Goal: Task Accomplishment & Management: Manage account settings

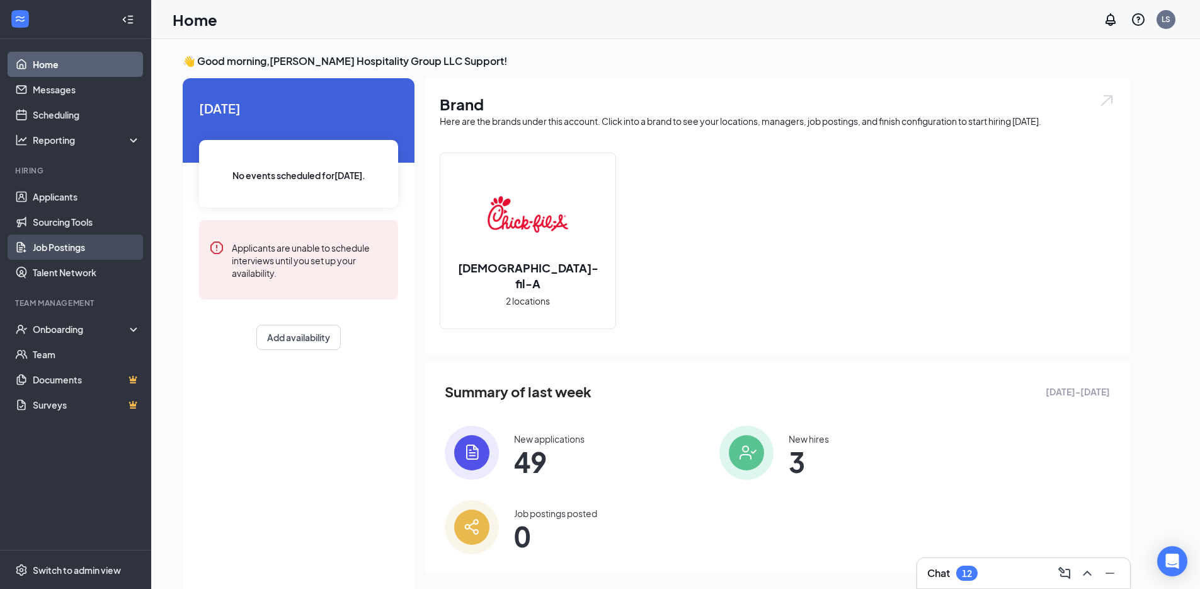
click at [91, 248] on link "Job Postings" at bounding box center [87, 246] width 108 height 25
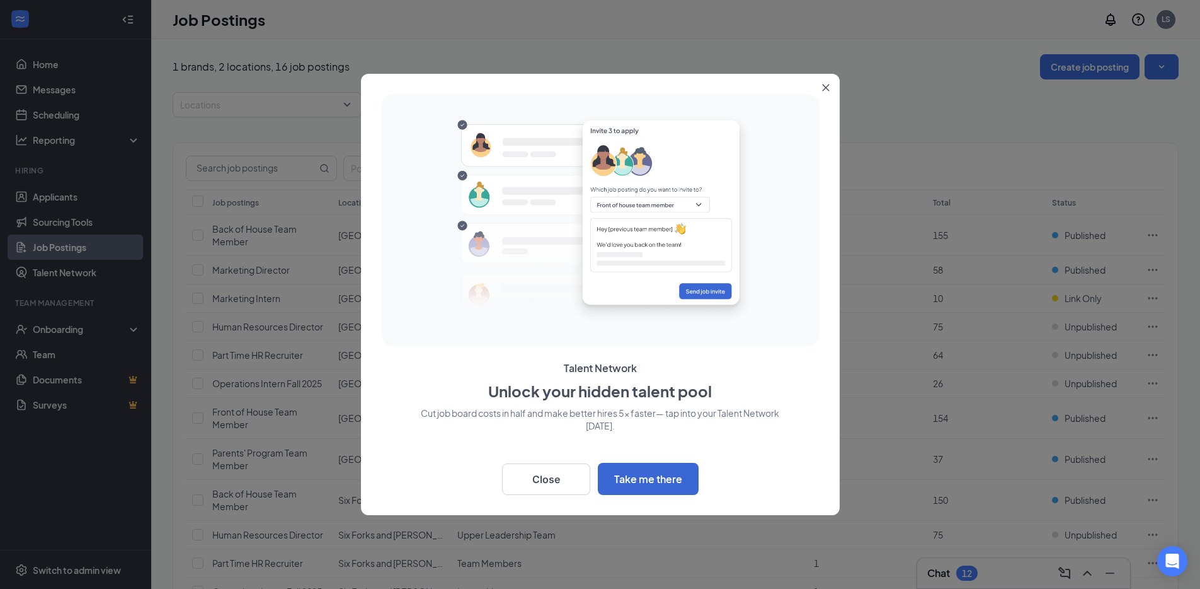
click at [826, 89] on icon "Close" at bounding box center [826, 88] width 8 height 8
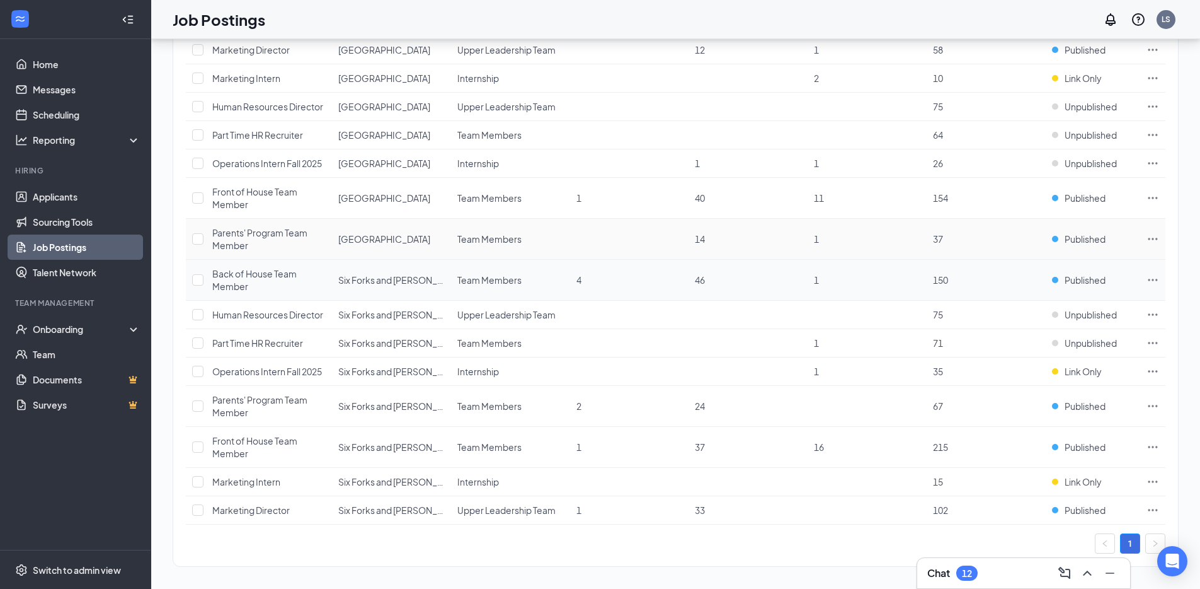
scroll to position [226, 0]
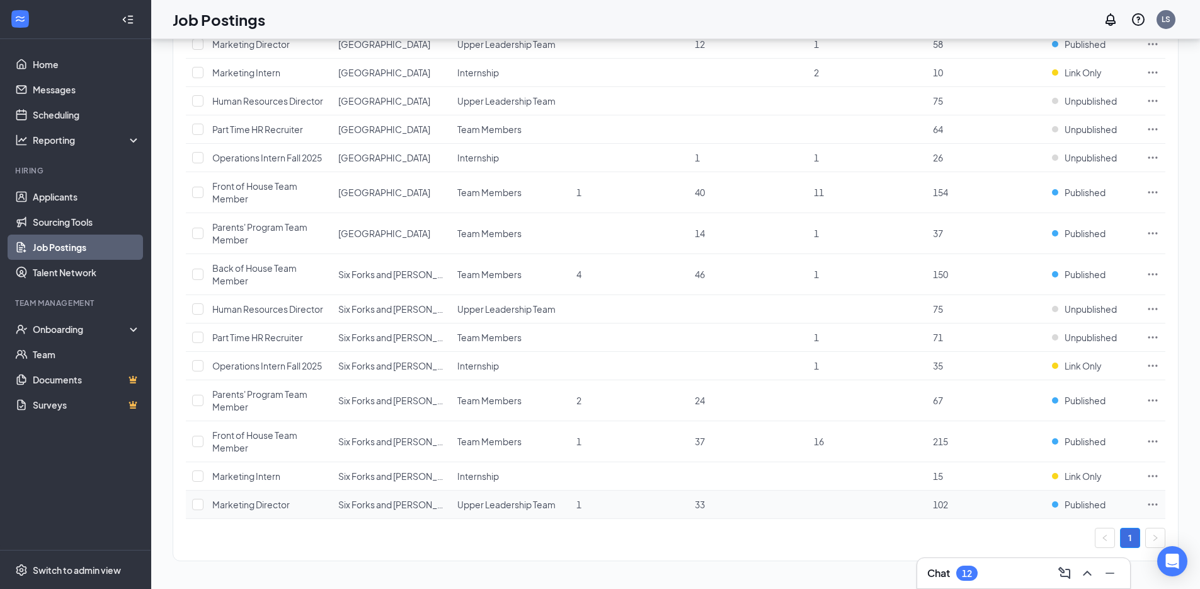
click at [277, 505] on span "Marketing Director" at bounding box center [251, 503] width 78 height 11
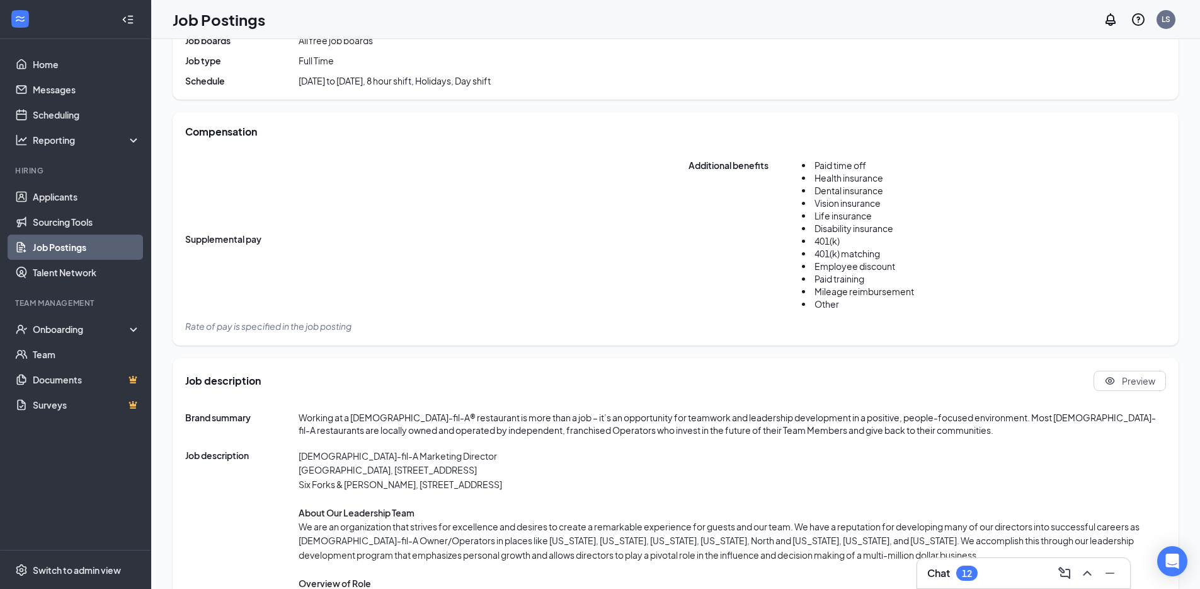
scroll to position [330, 0]
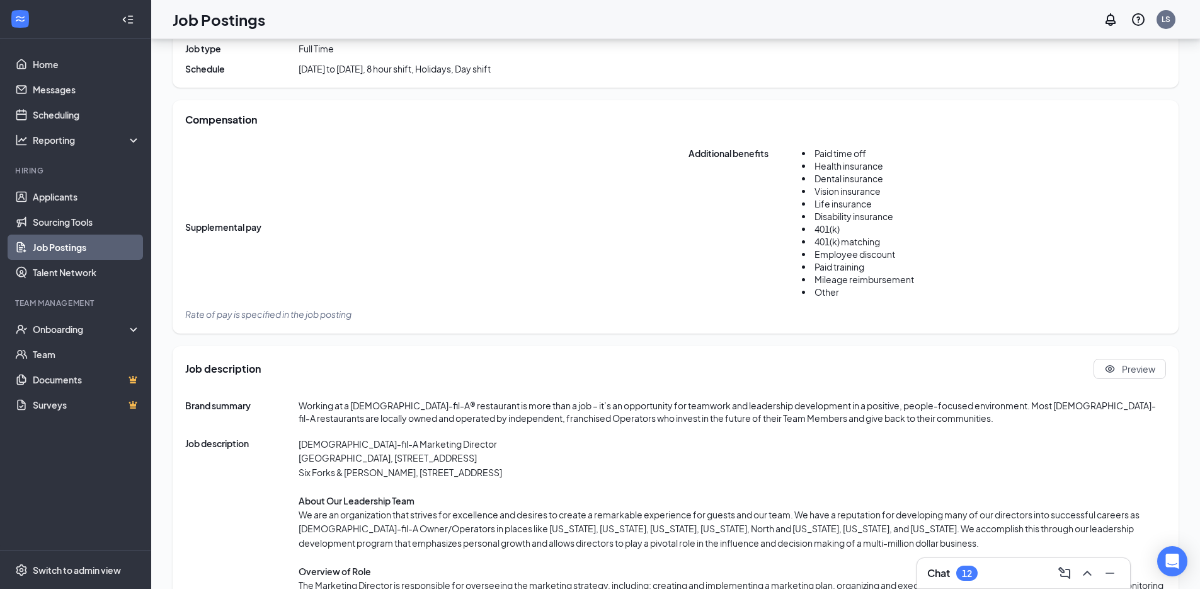
click at [318, 115] on div "Compensation" at bounding box center [675, 120] width 981 height 14
click at [282, 319] on span "Rate of pay is specified in the job posting" at bounding box center [268, 313] width 166 height 11
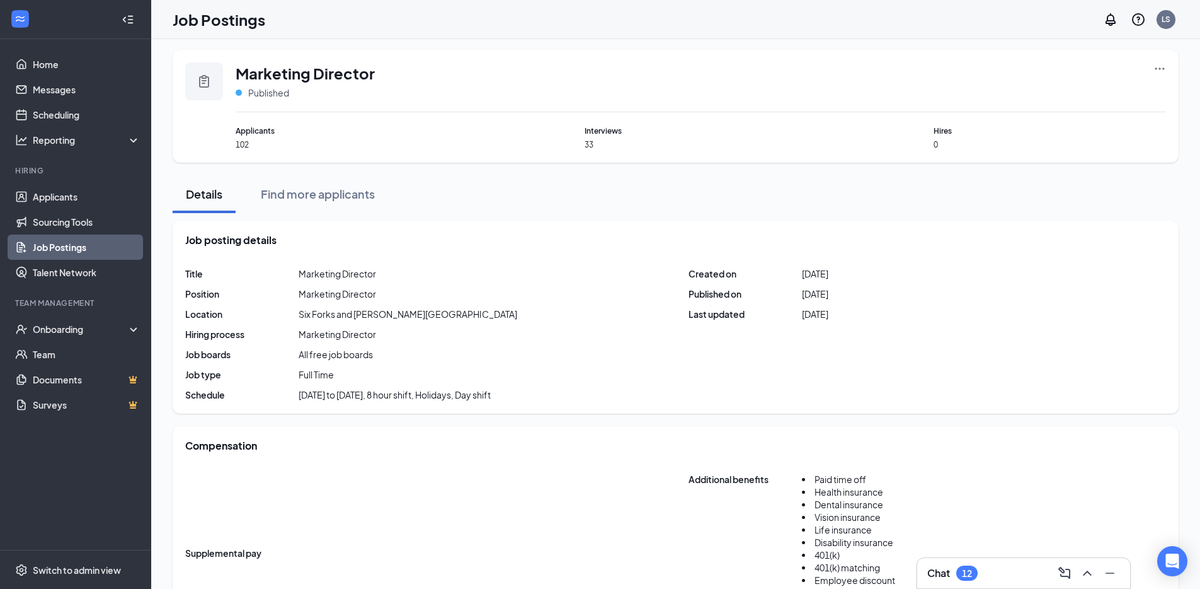
scroll to position [0, 0]
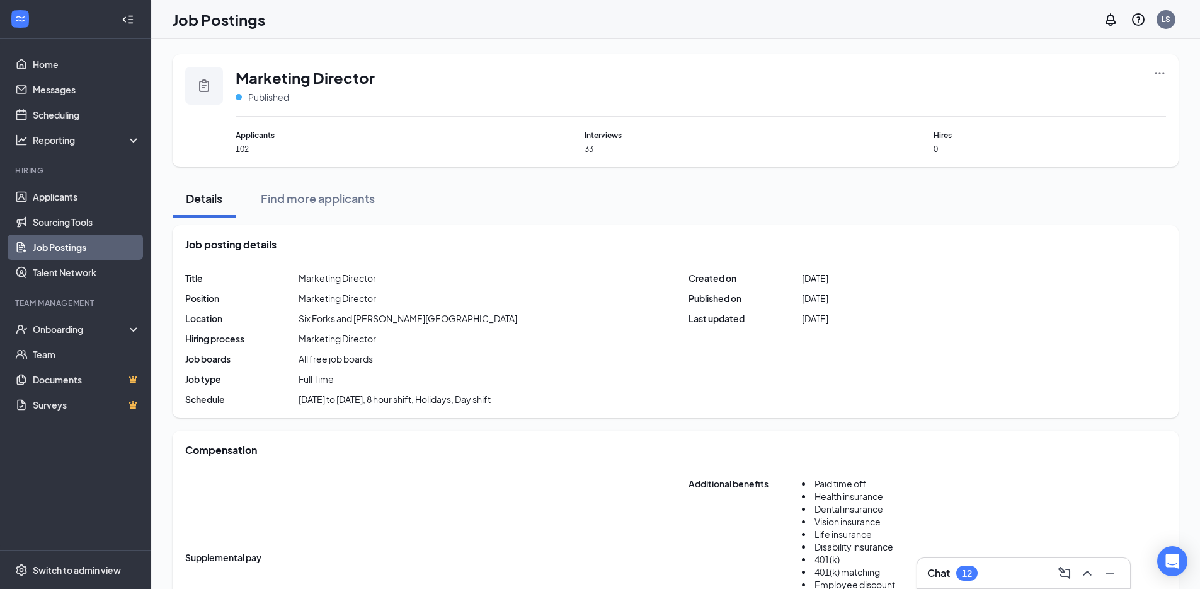
click at [1158, 73] on icon "Ellipses" at bounding box center [1160, 73] width 13 height 13
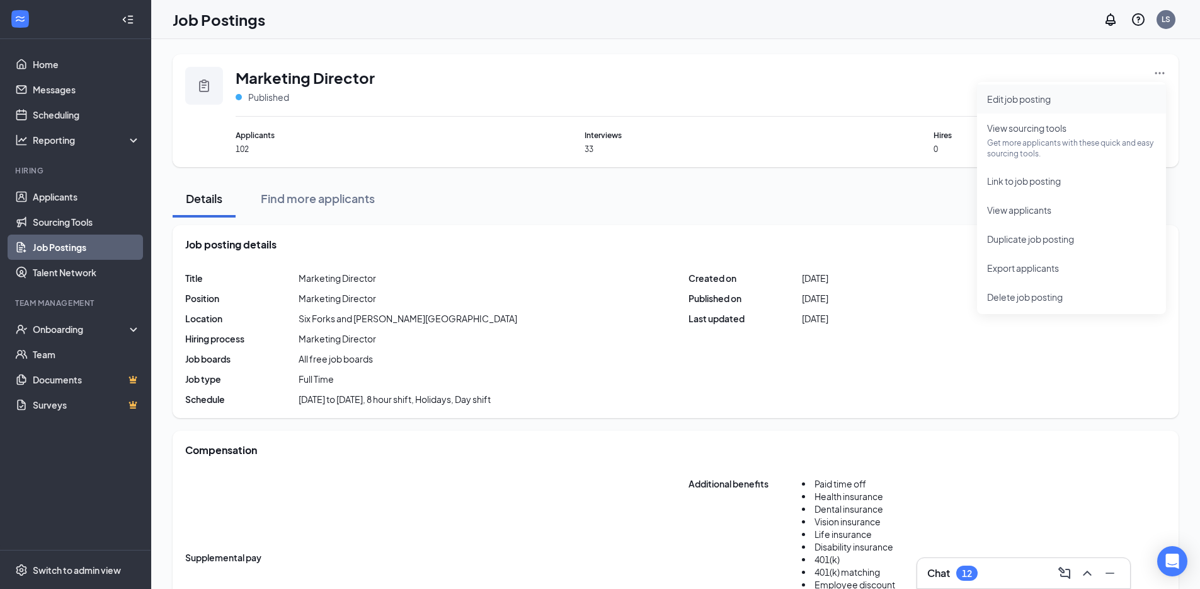
click at [1049, 100] on span "Edit job posting" at bounding box center [1019, 98] width 64 height 11
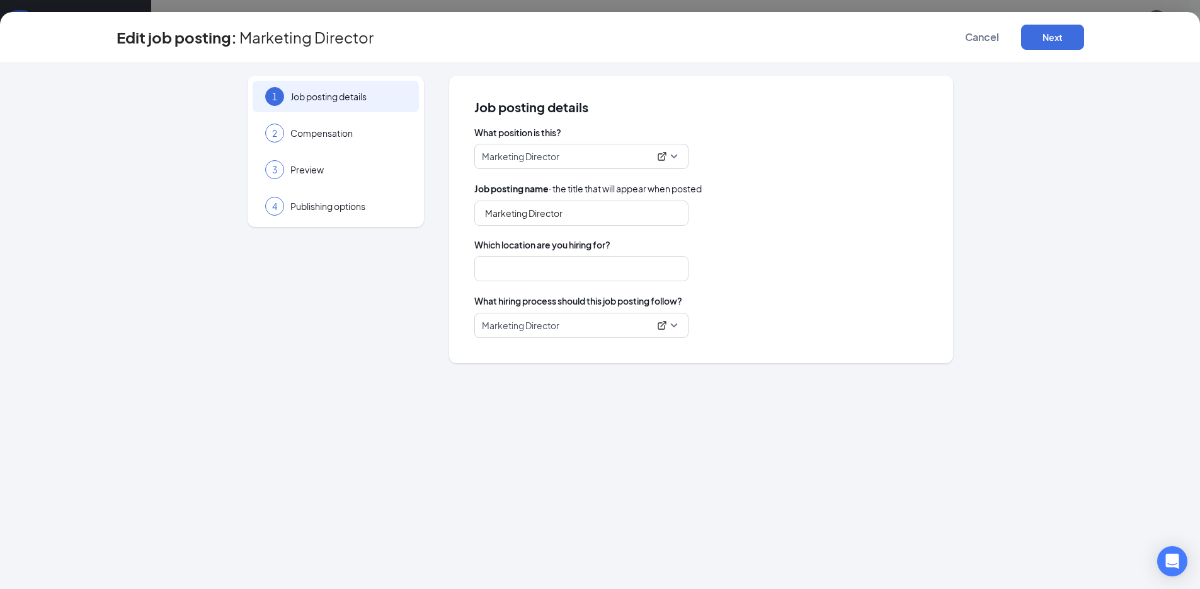
type input "Six Forks and [PERSON_NAME][GEOGRAPHIC_DATA]"
click at [310, 130] on span "Compensation" at bounding box center [349, 133] width 116 height 13
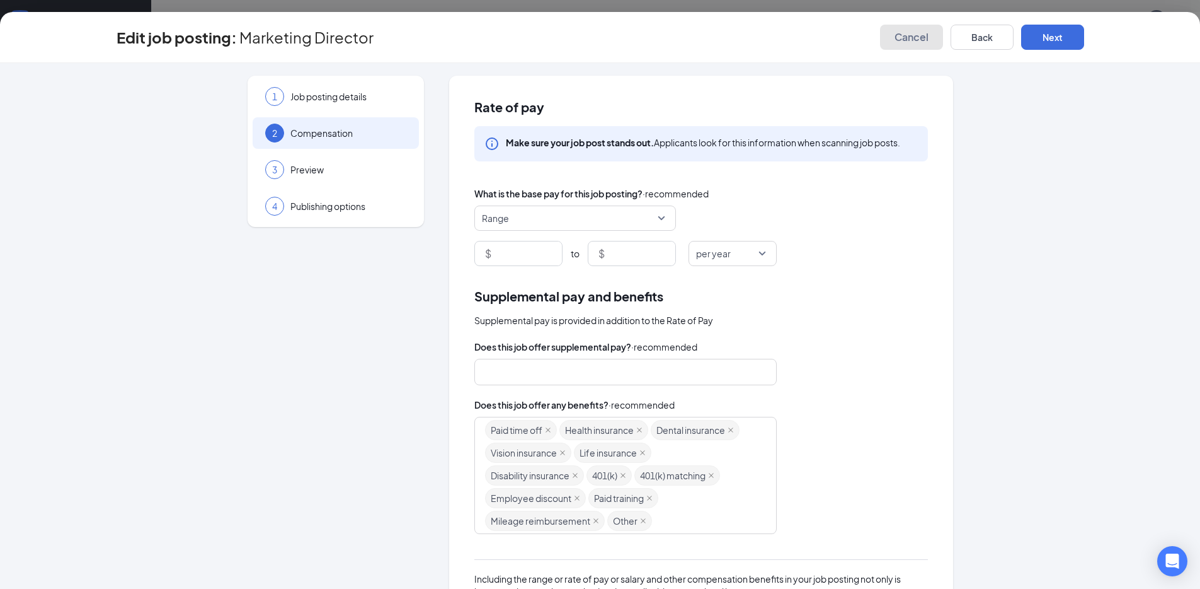
click at [906, 38] on span "Cancel" at bounding box center [912, 37] width 34 height 13
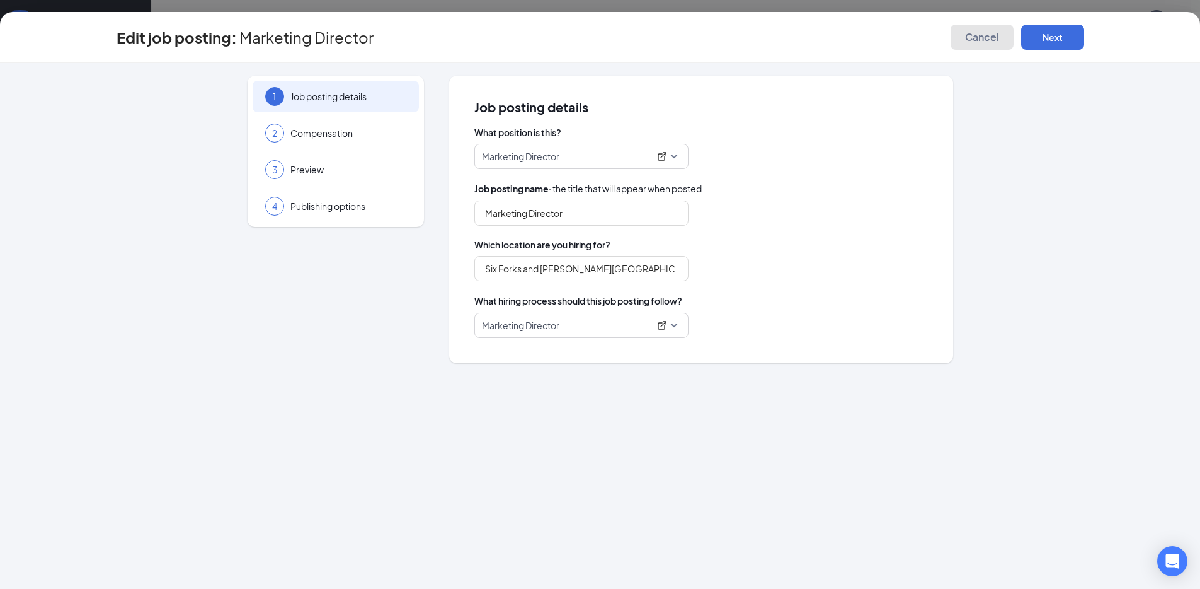
click at [986, 48] on button "Cancel" at bounding box center [982, 37] width 63 height 25
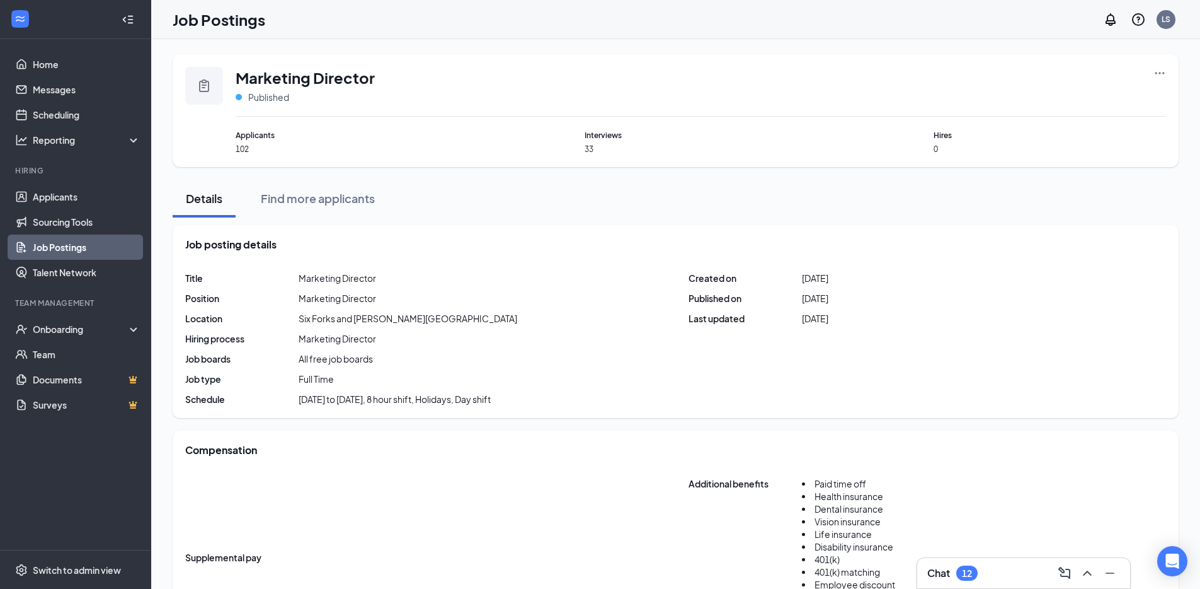
click at [90, 258] on link "Job Postings" at bounding box center [87, 246] width 108 height 25
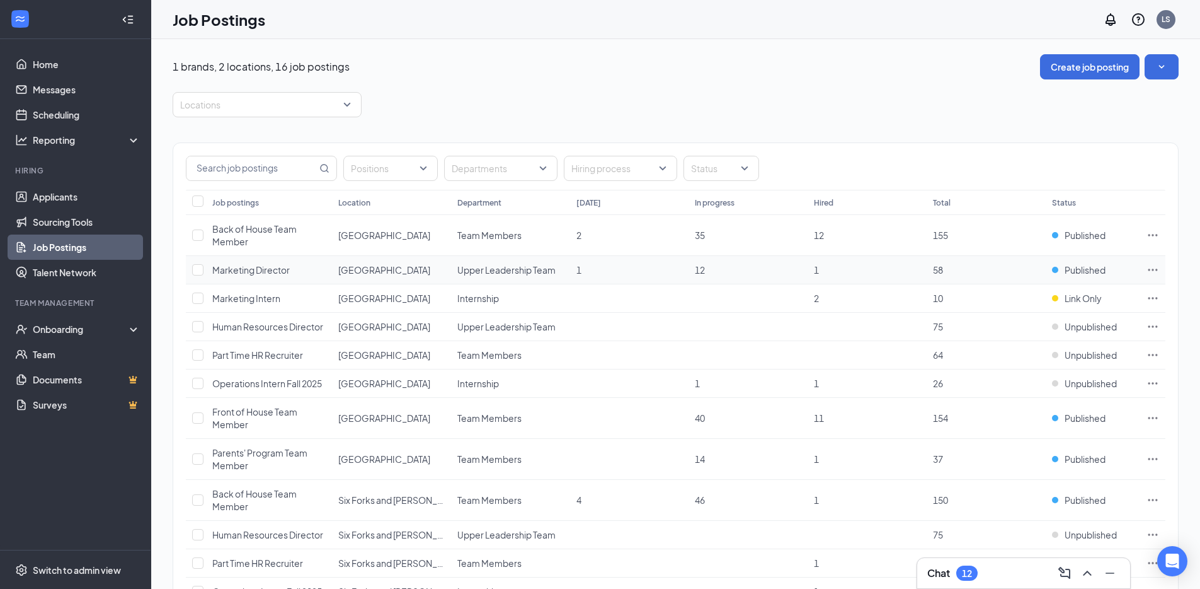
click at [241, 275] on div "Marketing Director" at bounding box center [251, 269] width 78 height 13
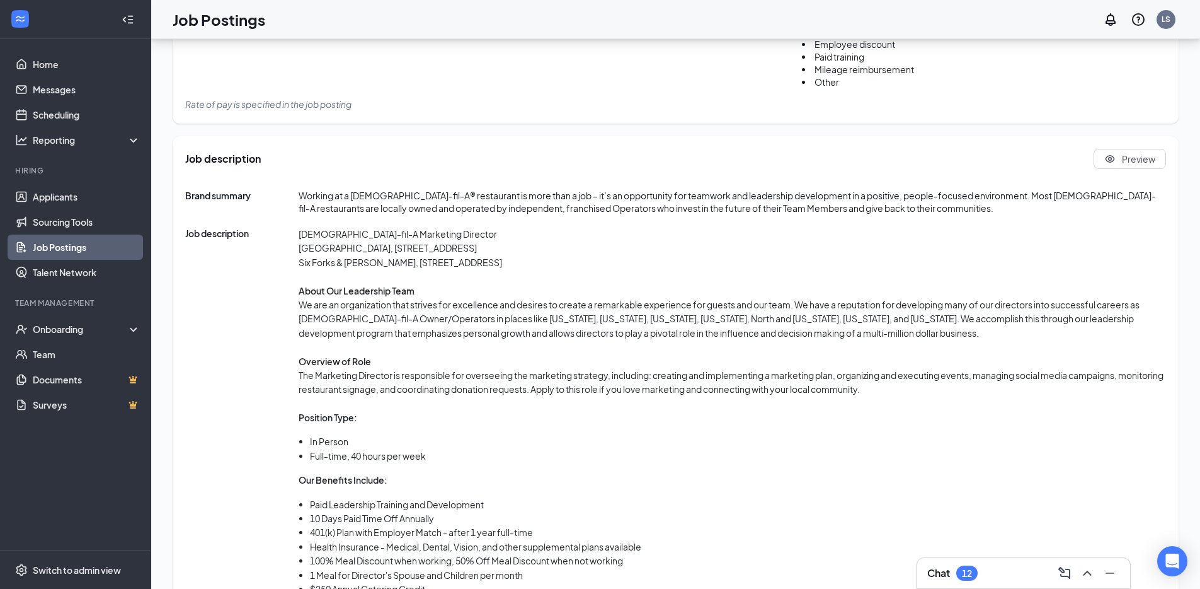
scroll to position [538, 0]
click at [1141, 163] on span "Preview" at bounding box center [1138, 161] width 33 height 13
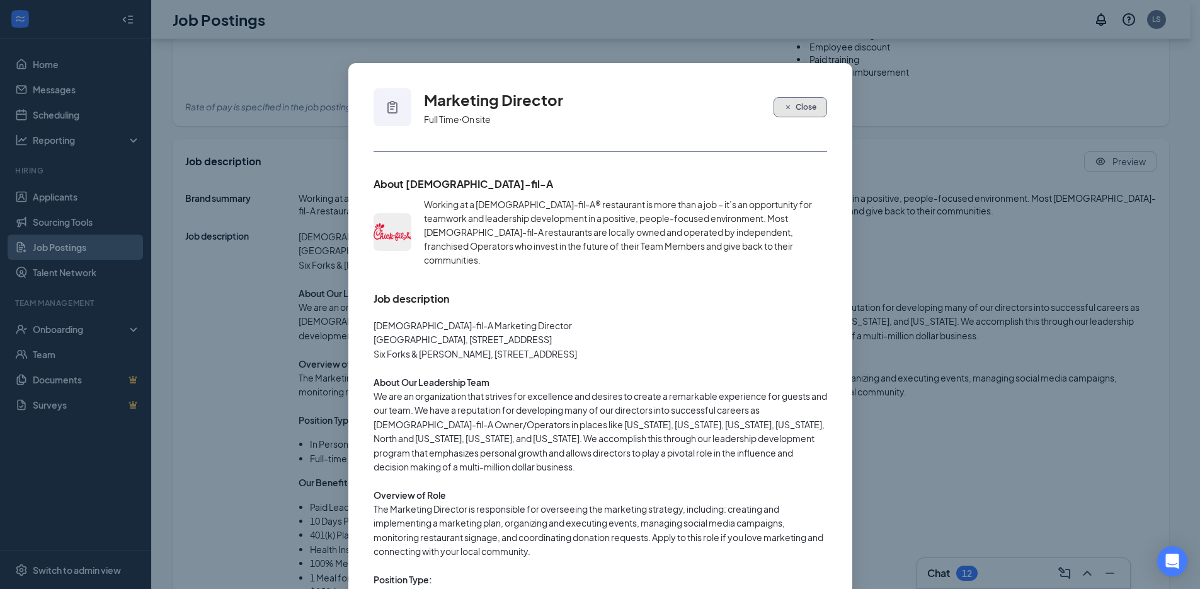
click at [810, 113] on button "Close" at bounding box center [801, 107] width 54 height 20
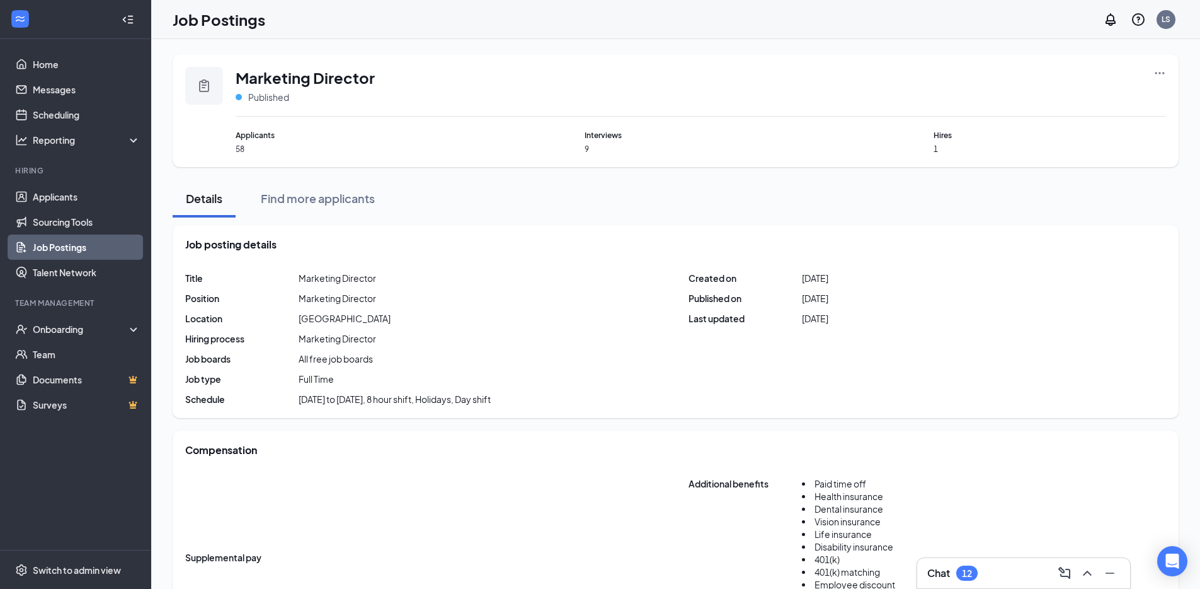
click at [1161, 75] on icon "Ellipses" at bounding box center [1160, 73] width 13 height 13
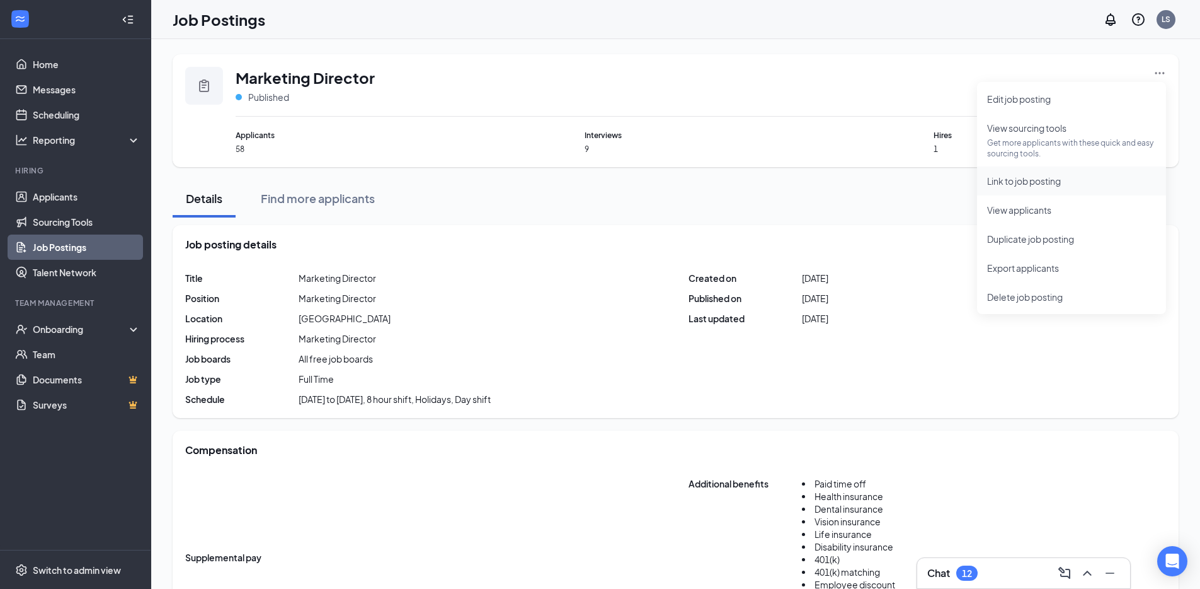
click at [1048, 183] on span "Link to job posting" at bounding box center [1024, 180] width 74 height 11
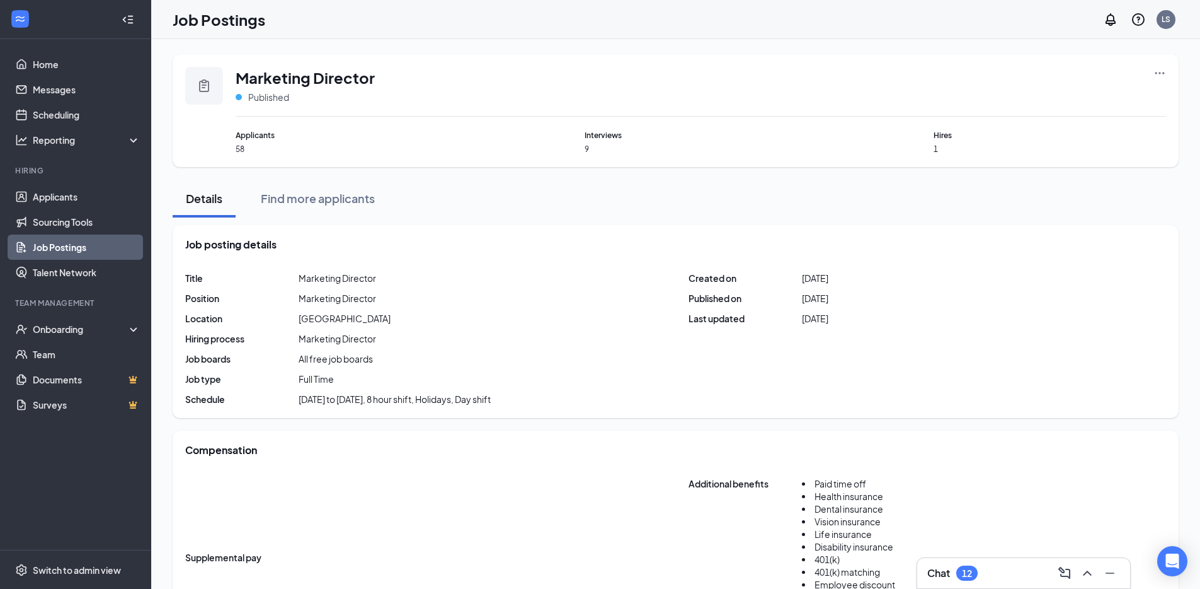
click at [1157, 74] on icon "Ellipses" at bounding box center [1160, 73] width 9 height 2
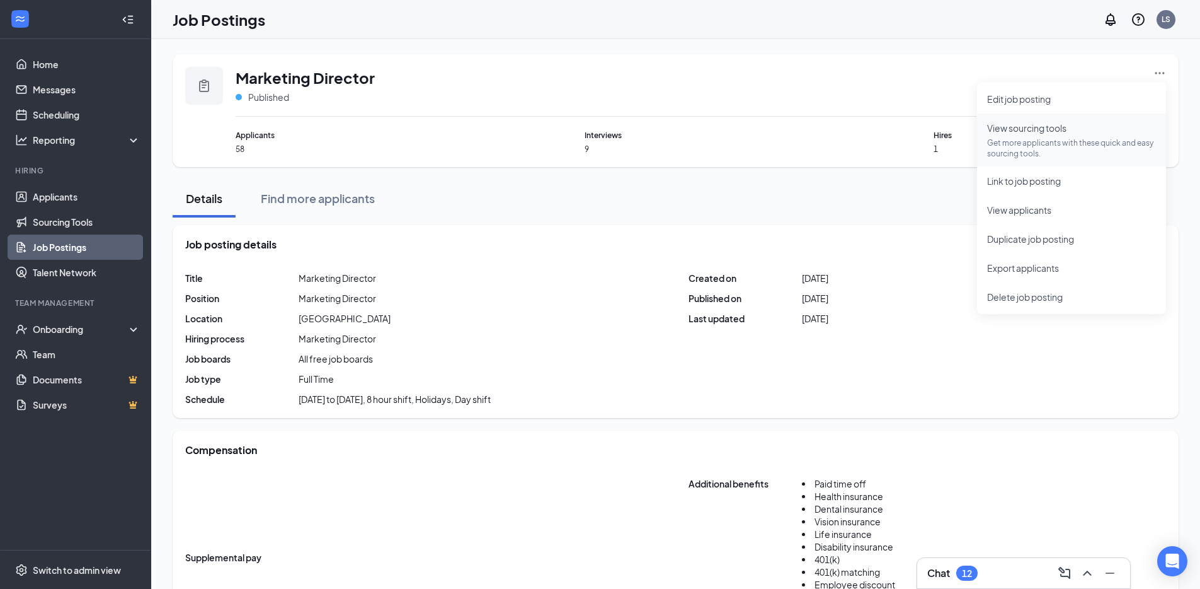
click at [1049, 130] on span "View sourcing tools" at bounding box center [1026, 127] width 79 height 11
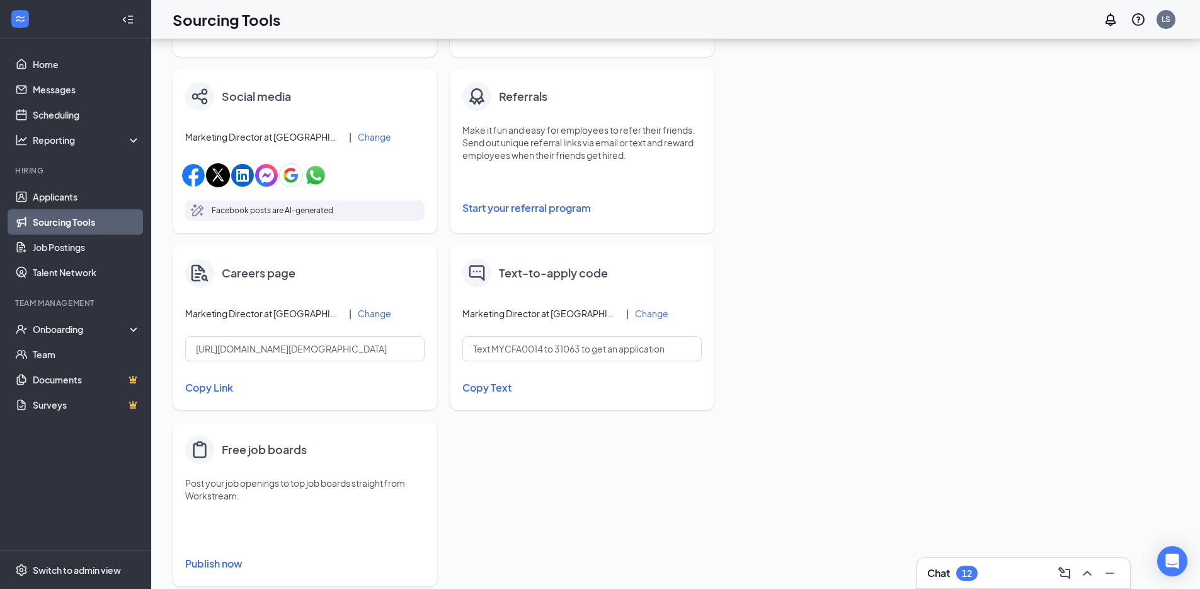
scroll to position [396, 0]
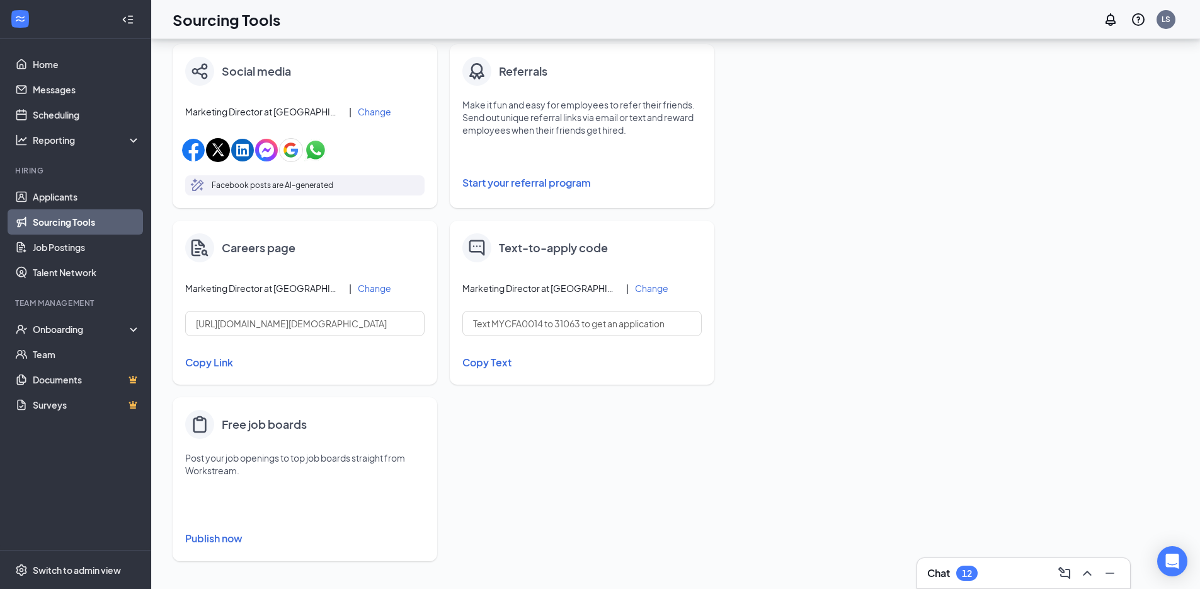
click at [222, 536] on button "Publish now" at bounding box center [304, 538] width 239 height 20
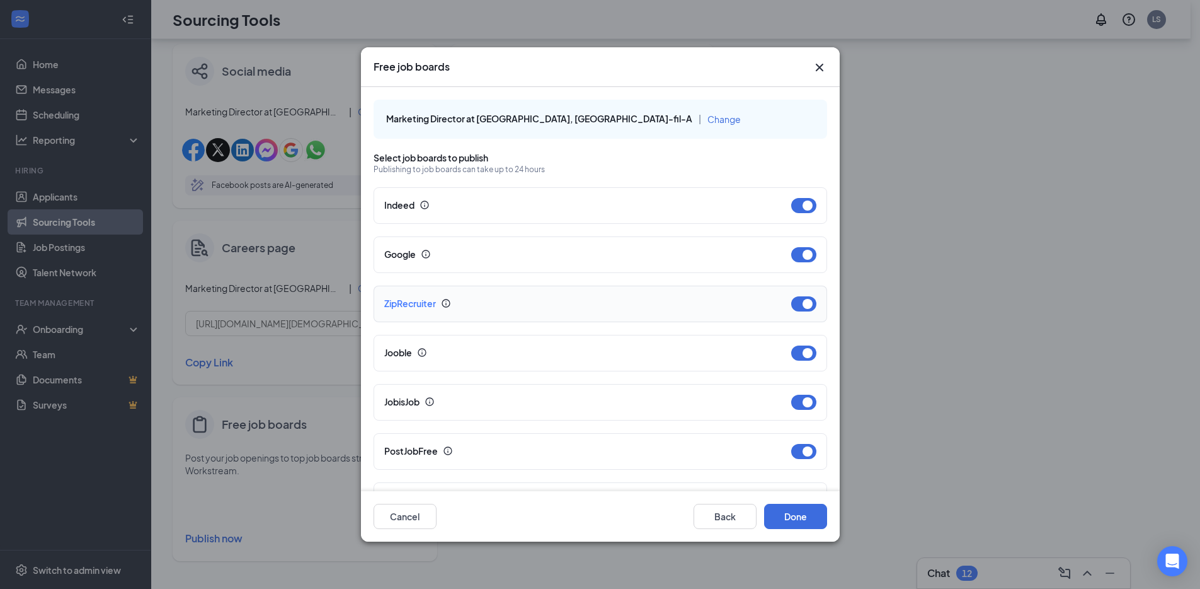
click at [417, 304] on div "ZipRecruiter" at bounding box center [577, 303] width 387 height 14
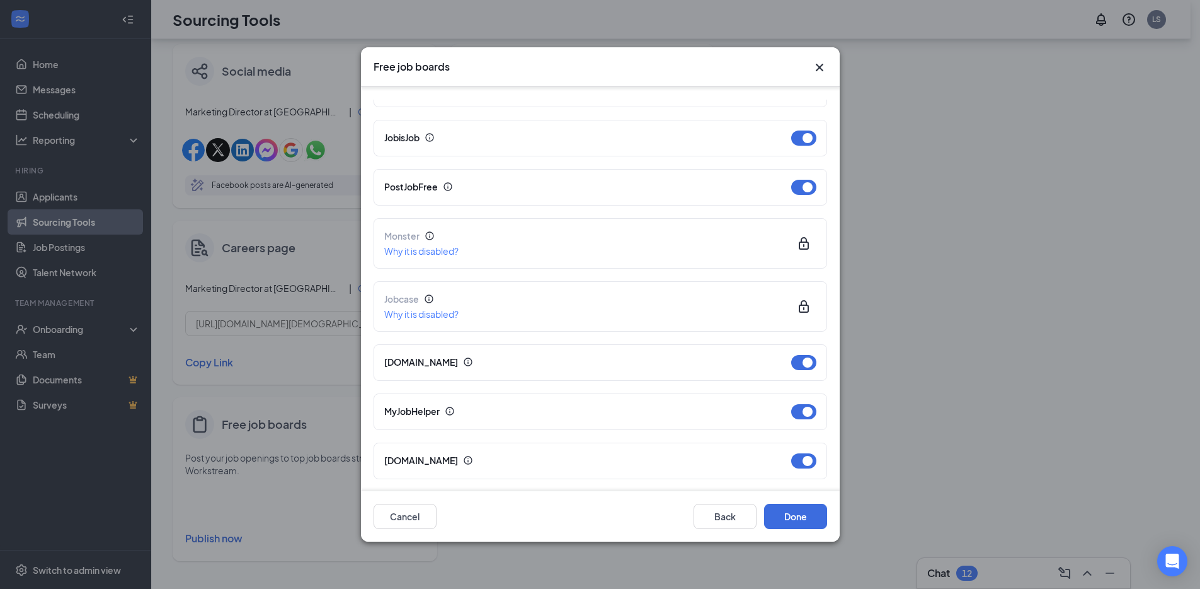
scroll to position [0, 0]
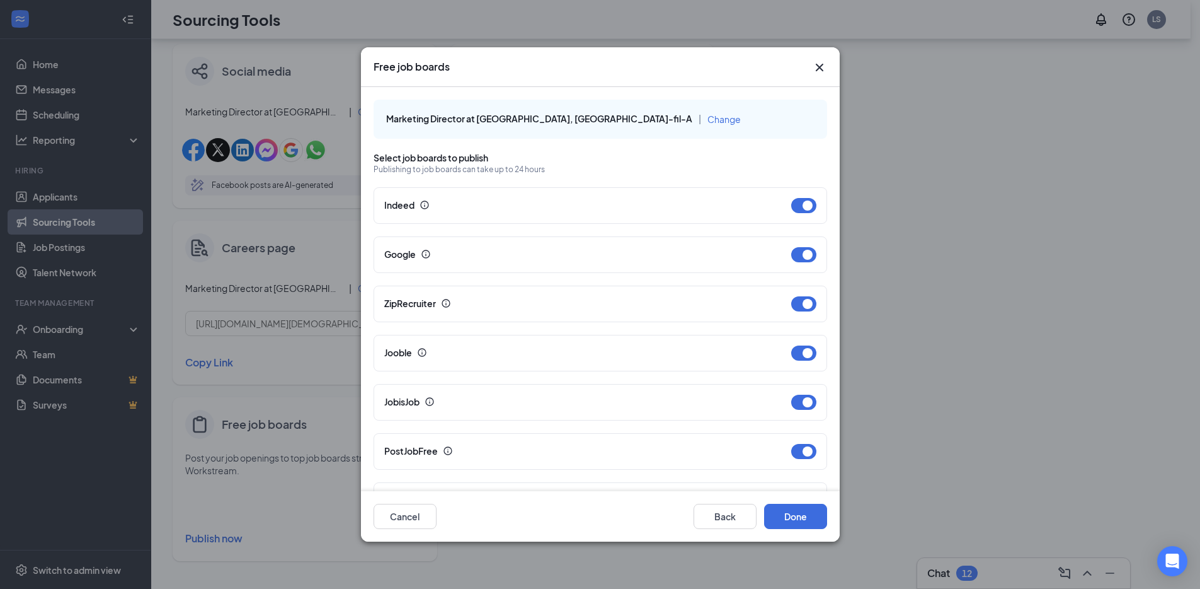
click at [824, 67] on icon "Cross" at bounding box center [819, 67] width 15 height 15
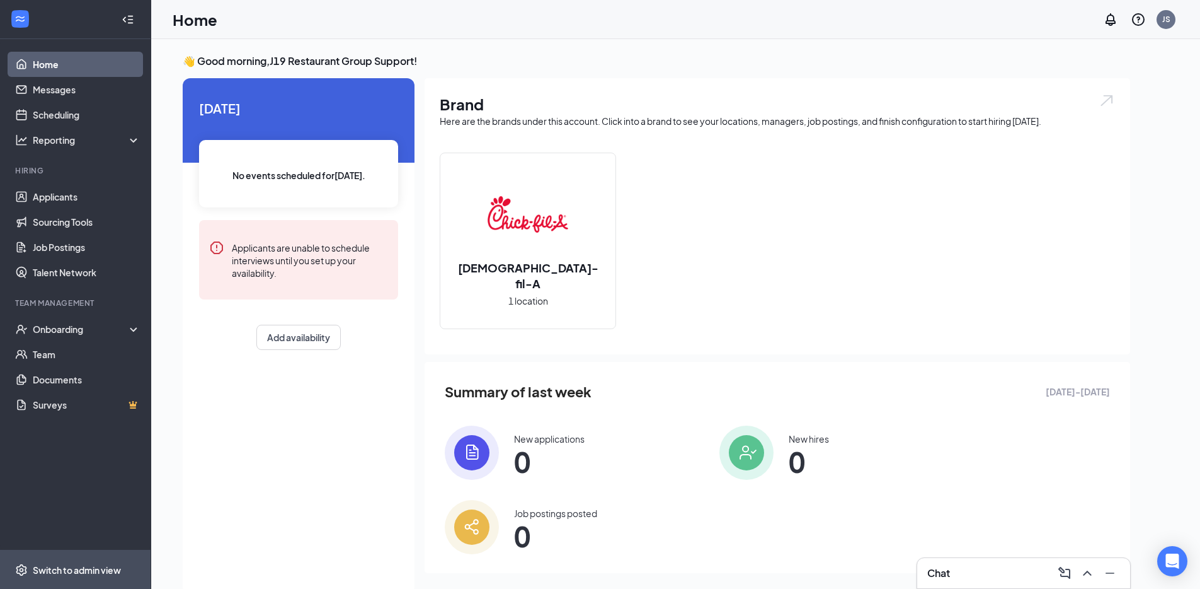
click at [100, 556] on span "Switch to admin view" at bounding box center [87, 569] width 108 height 38
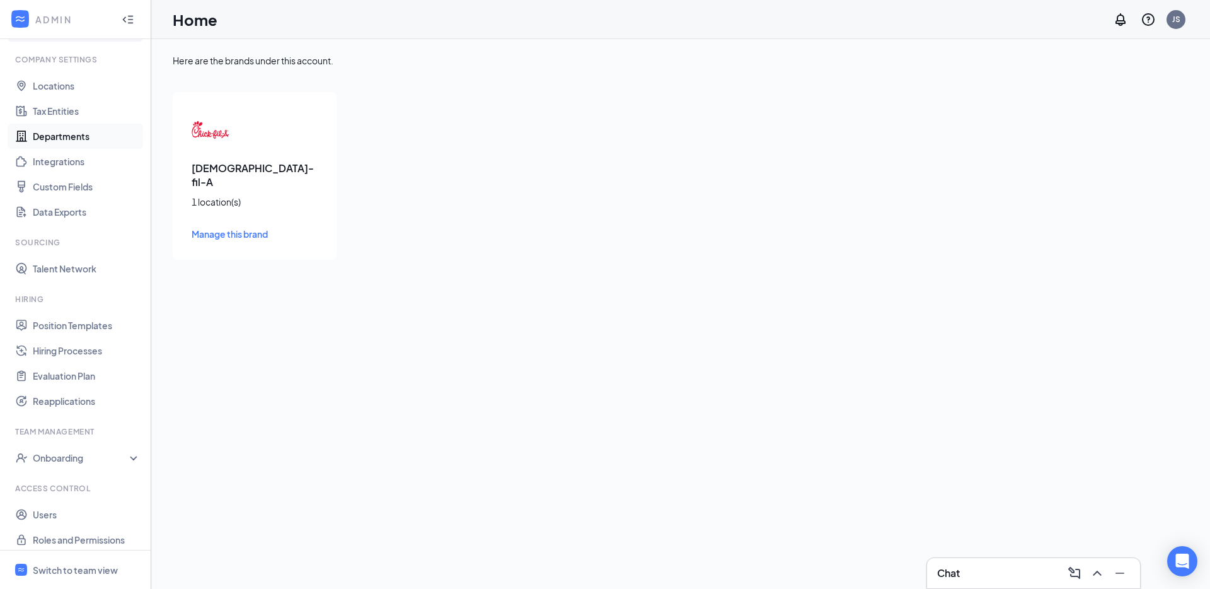
scroll to position [43, 0]
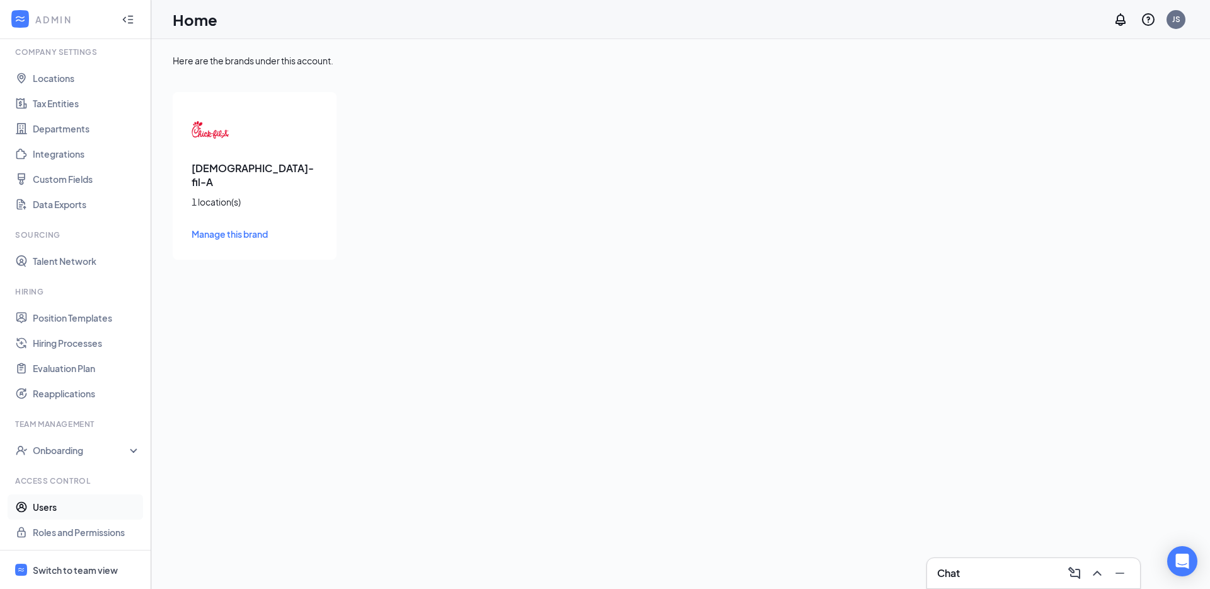
click at [44, 510] on link "Users" at bounding box center [87, 506] width 108 height 25
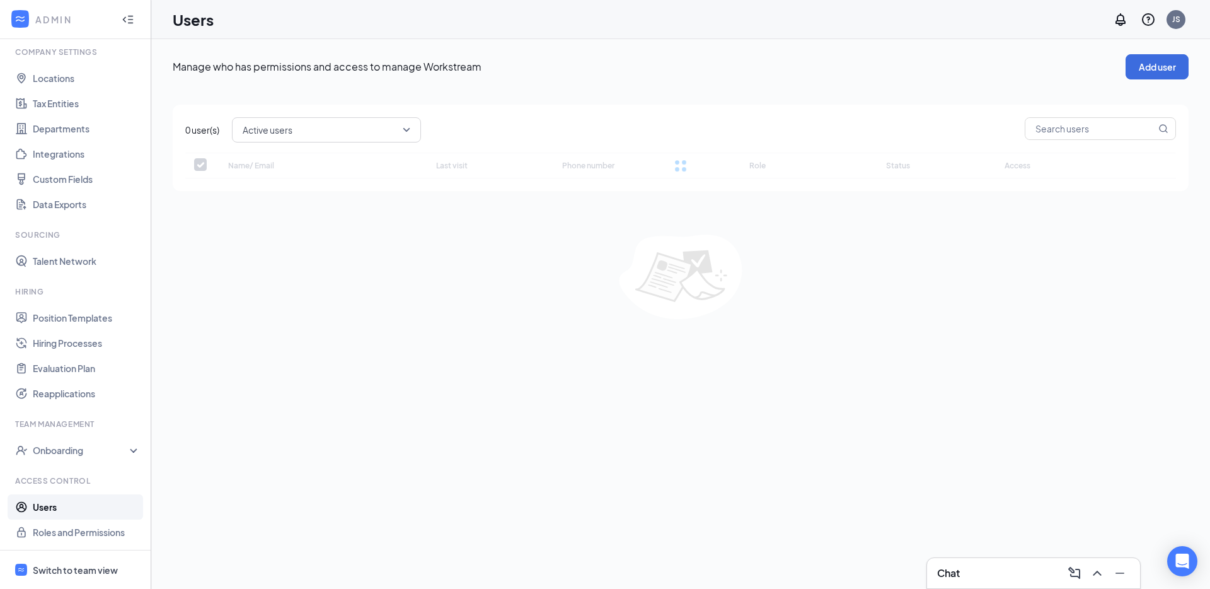
checkbox input "false"
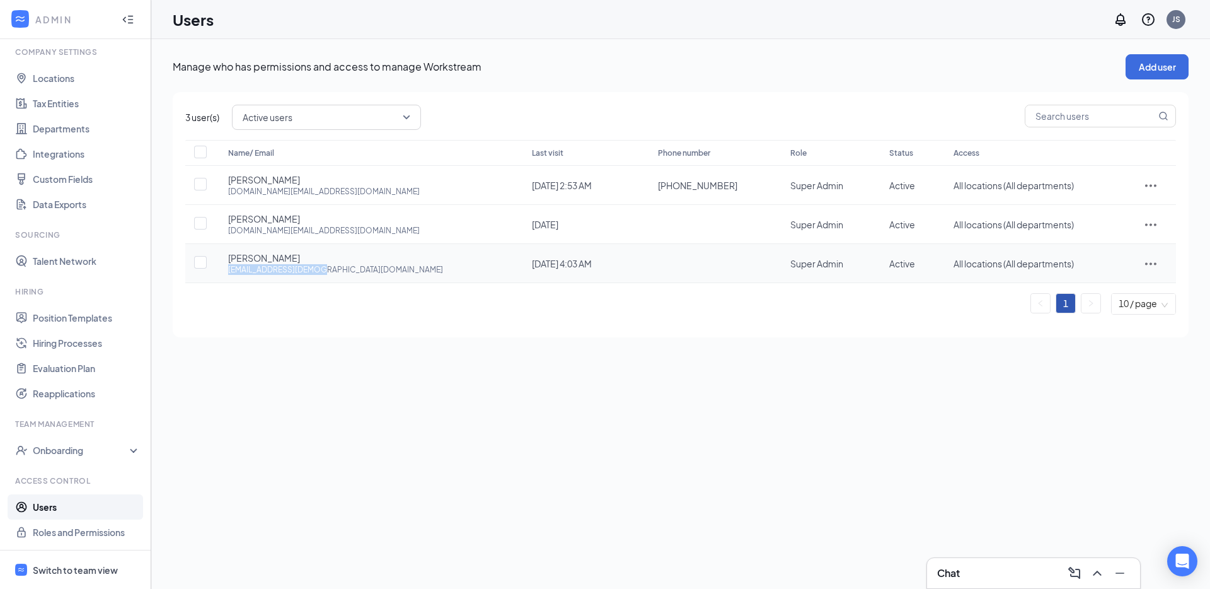
drag, startPoint x: 329, startPoint y: 270, endPoint x: 226, endPoint y: 272, distance: 103.4
click at [226, 272] on td "David Snow 04667@chick-fil-a.com" at bounding box center [368, 263] width 304 height 39
copy div "04667@chick-fil-a.com"
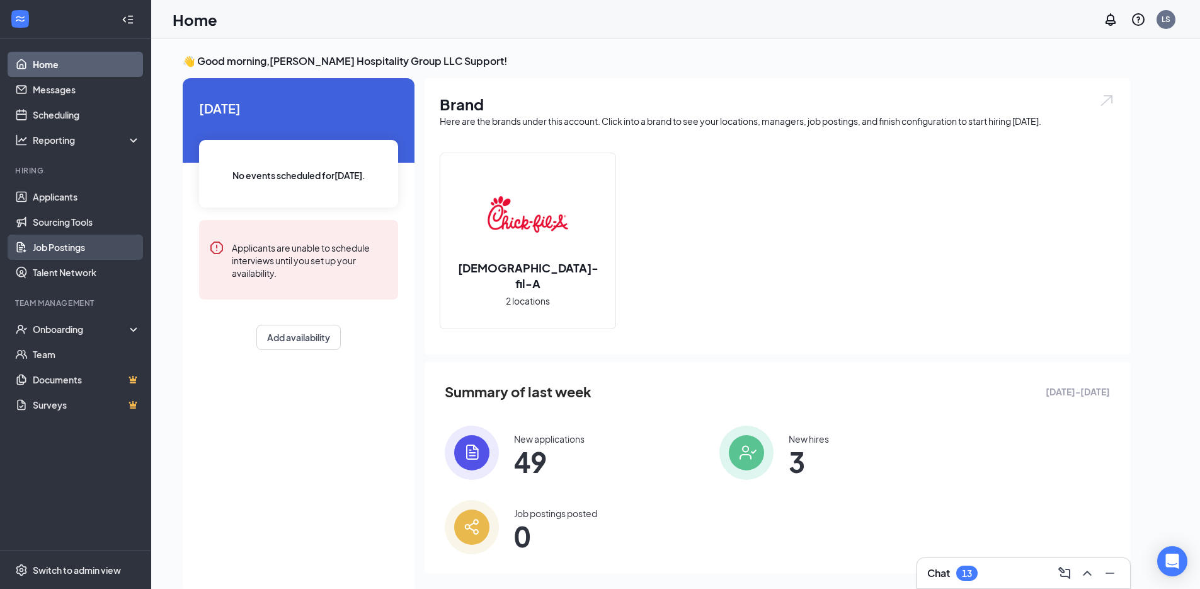
click at [60, 256] on link "Job Postings" at bounding box center [87, 246] width 108 height 25
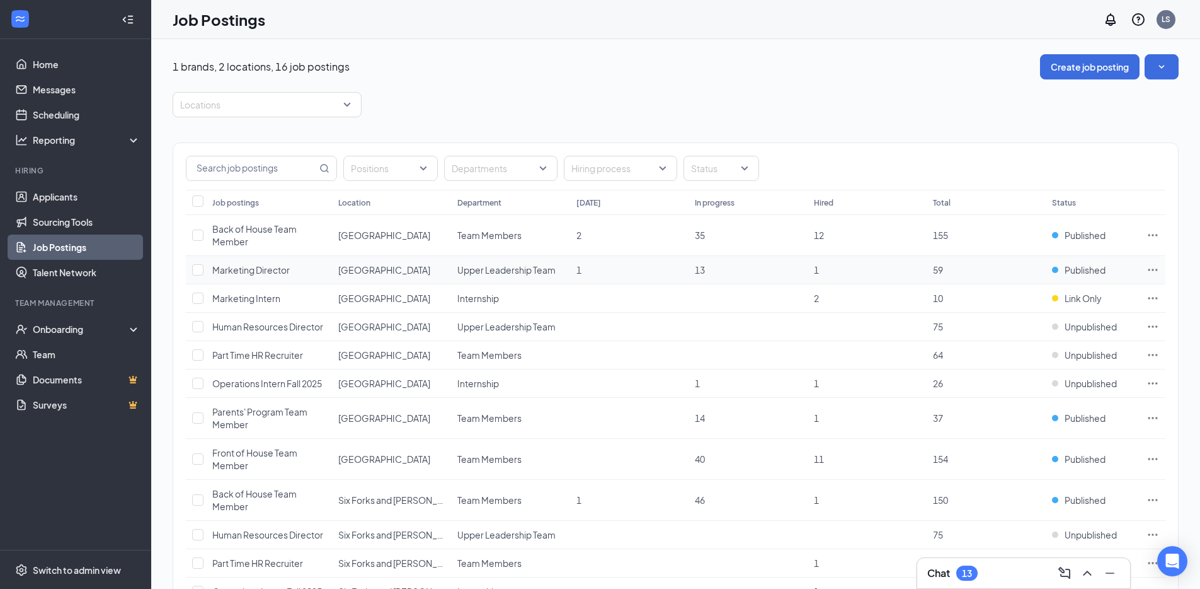
click at [273, 273] on span "Marketing Director" at bounding box center [251, 269] width 78 height 11
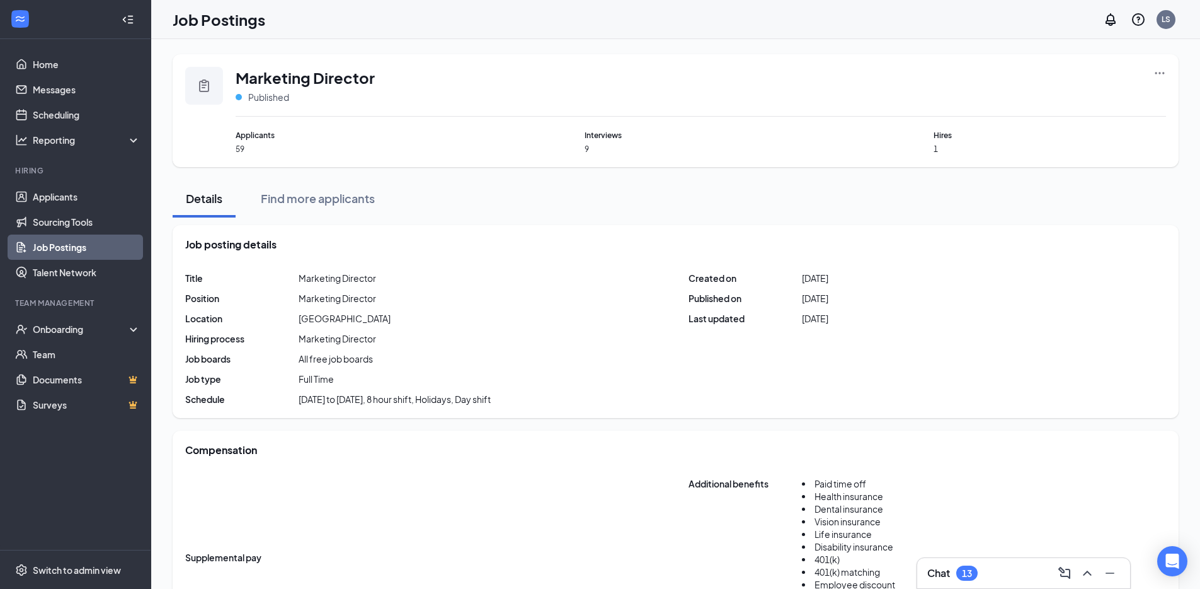
click at [1157, 73] on icon "Ellipses" at bounding box center [1160, 73] width 9 height 2
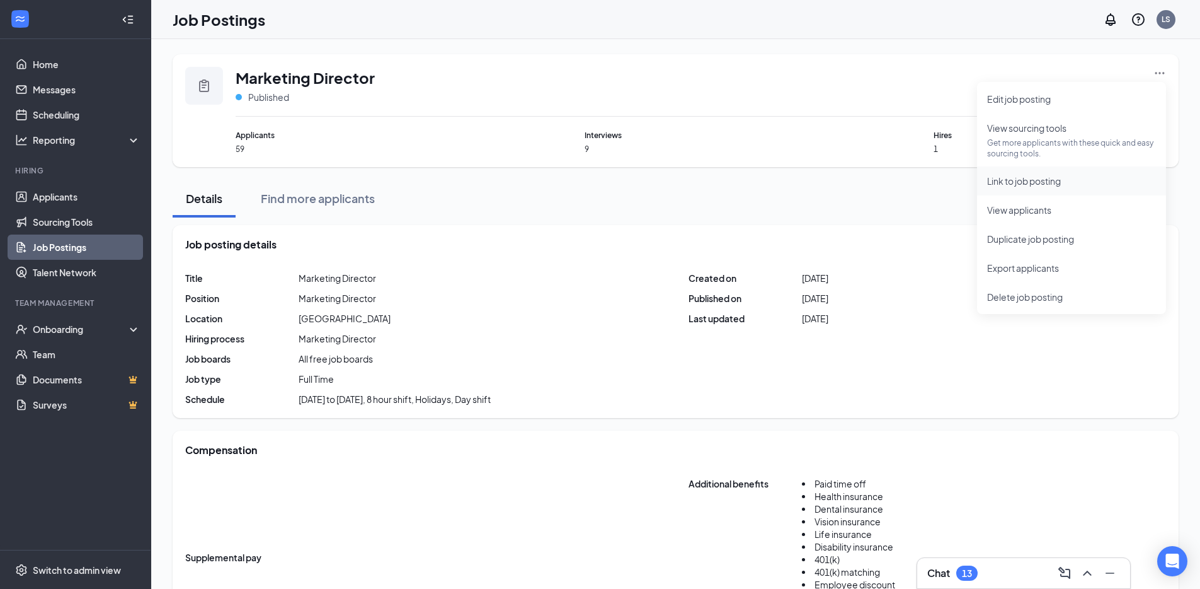
click at [997, 181] on span "Link to job posting" at bounding box center [1024, 180] width 74 height 11
